Goal: Task Accomplishment & Management: Use online tool/utility

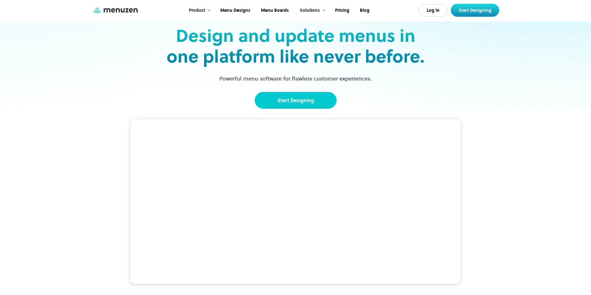
click at [285, 97] on link "Start Designing" at bounding box center [296, 100] width 82 height 17
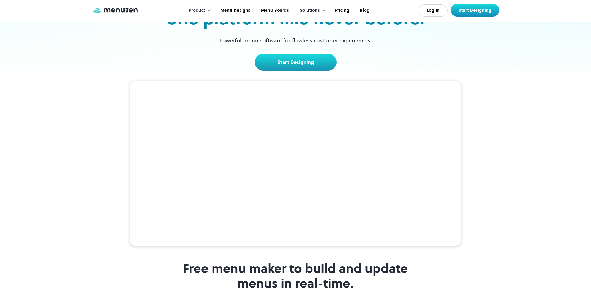
scroll to position [55, 0]
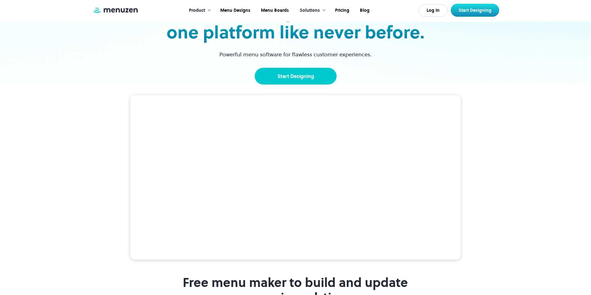
click at [271, 81] on link "Start Designing" at bounding box center [296, 76] width 82 height 17
